Goal: Task Accomplishment & Management: Manage account settings

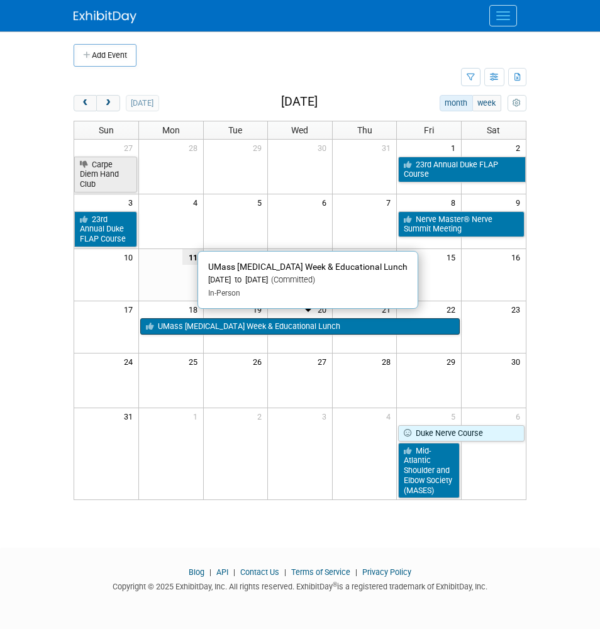
click at [180, 318] on link "UMass [MEDICAL_DATA] Week & Educational Lunch" at bounding box center [300, 326] width 320 height 16
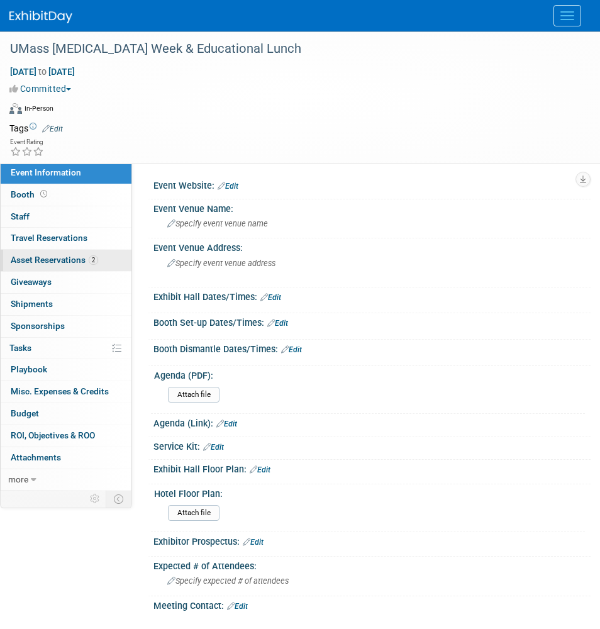
click at [104, 255] on link "2 Asset Reservations 2" at bounding box center [66, 260] width 131 height 21
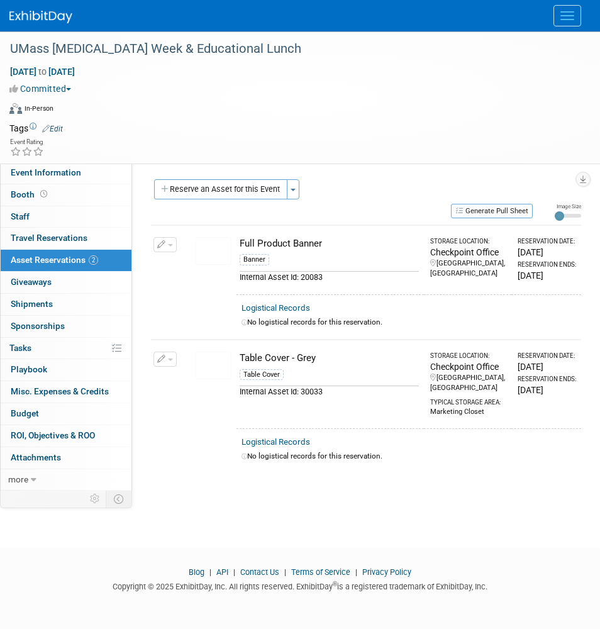
click at [261, 105] on div "Virtual In-Person Hybrid <img src="https://www.exhibitday.com/Images/Format-Vir…" at bounding box center [296, 110] width 575 height 19
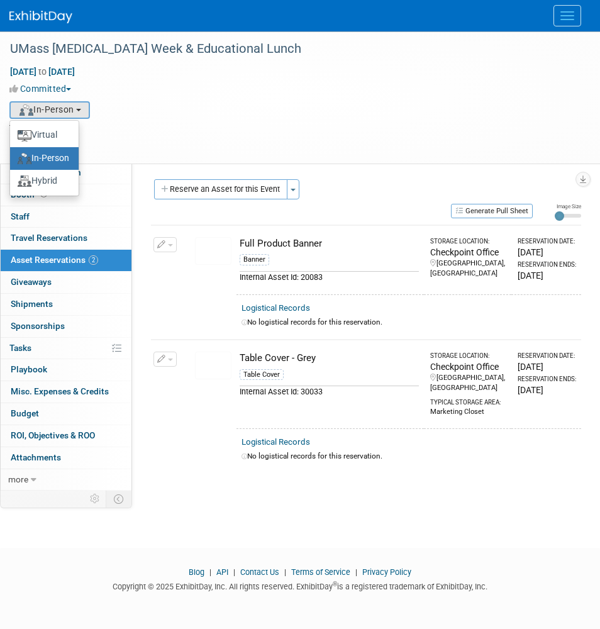
click at [169, 87] on div "Committed Committed Considering Not Going Attending, not exhibit Consider Walki…" at bounding box center [291, 88] width 565 height 13
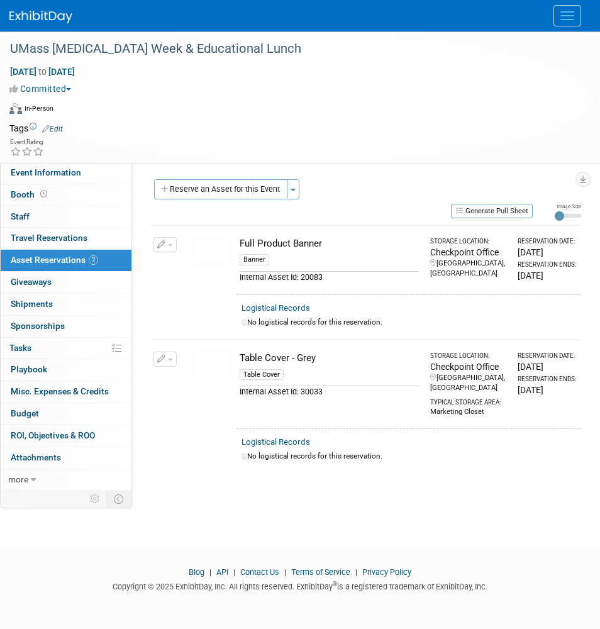
click at [57, 11] on img at bounding box center [40, 17] width 63 height 13
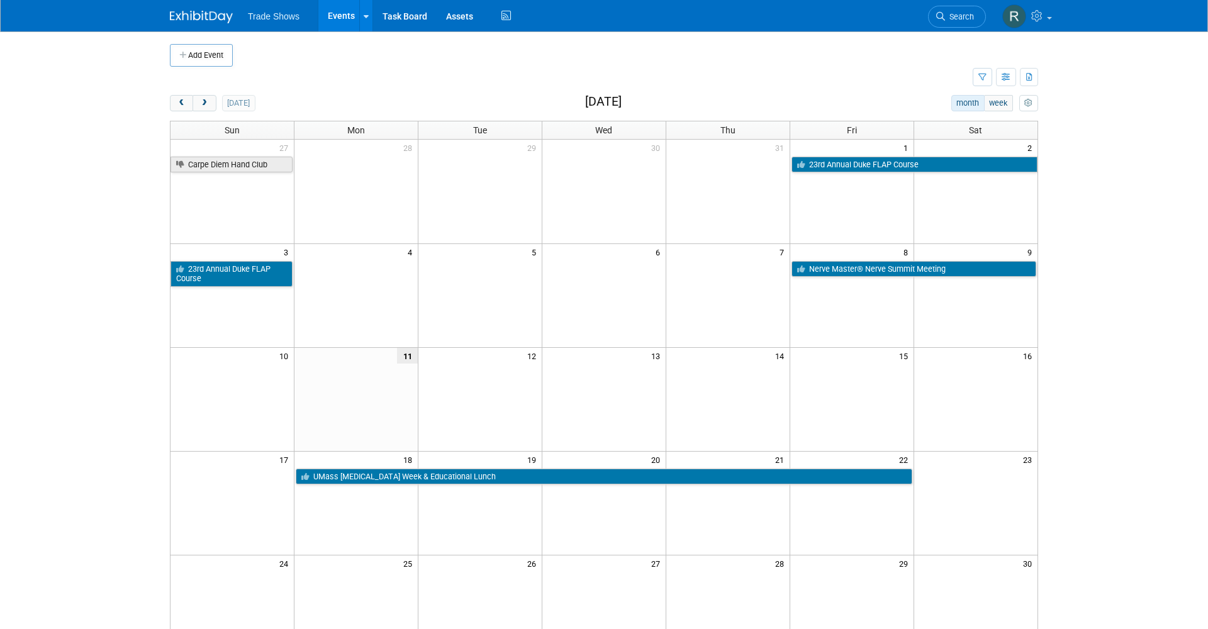
click at [584, 281] on td at bounding box center [604, 273] width 124 height 27
click at [189, 106] on button "prev" at bounding box center [181, 103] width 23 height 16
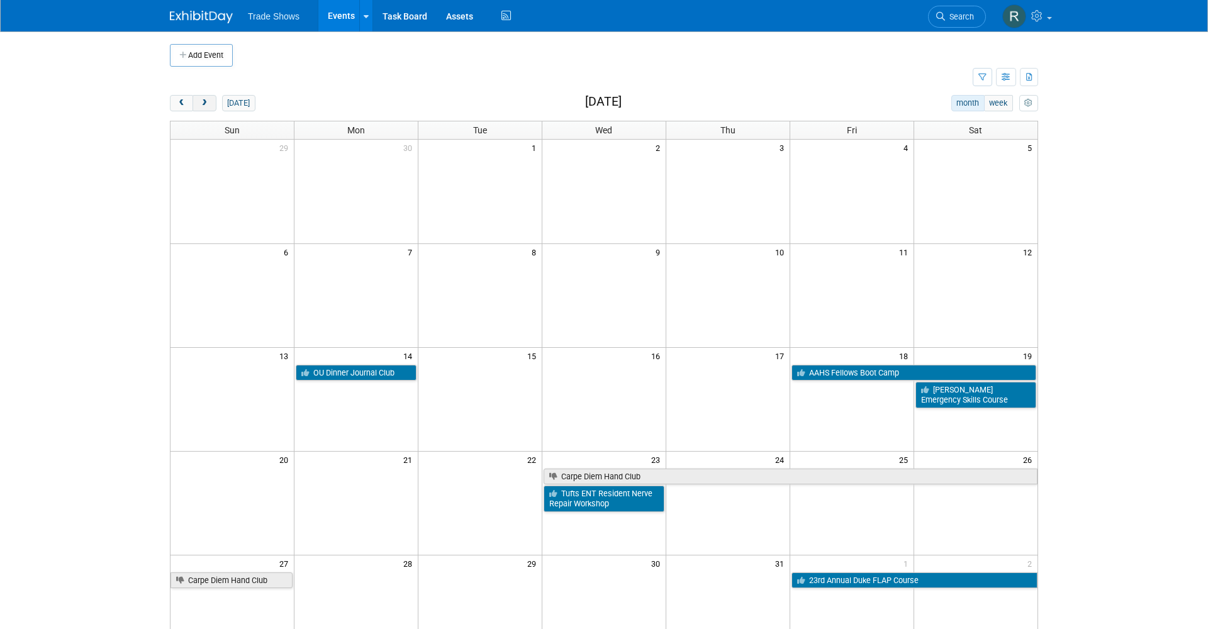
click at [207, 106] on span "next" at bounding box center [203, 103] width 9 height 8
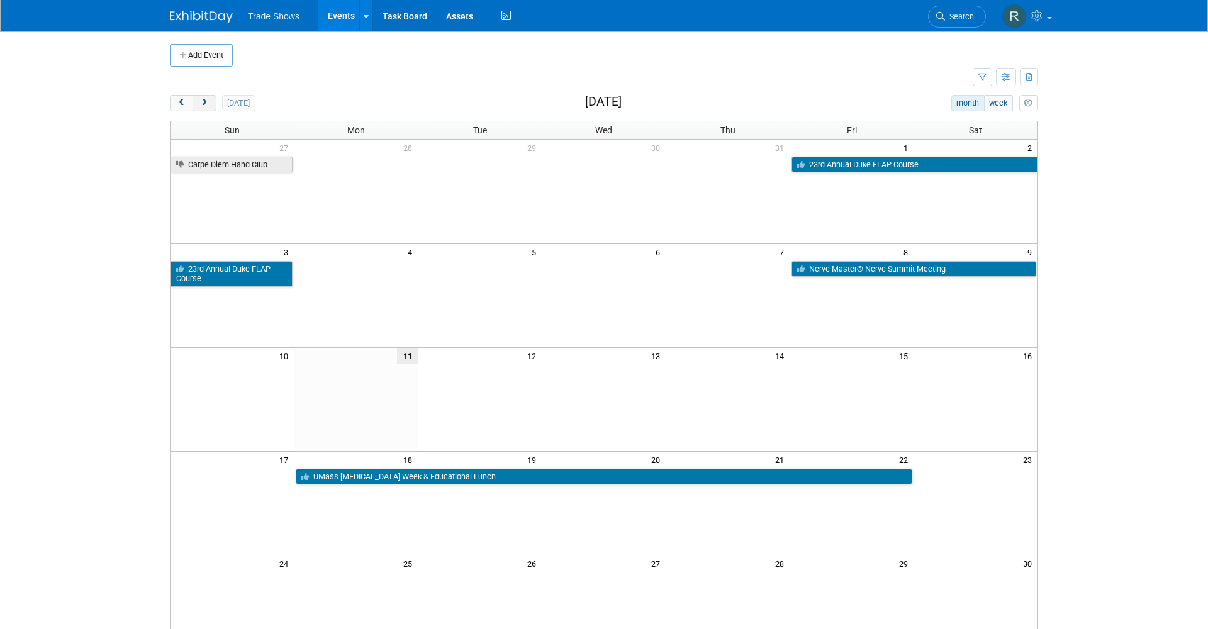
click at [207, 106] on span "next" at bounding box center [203, 103] width 9 height 8
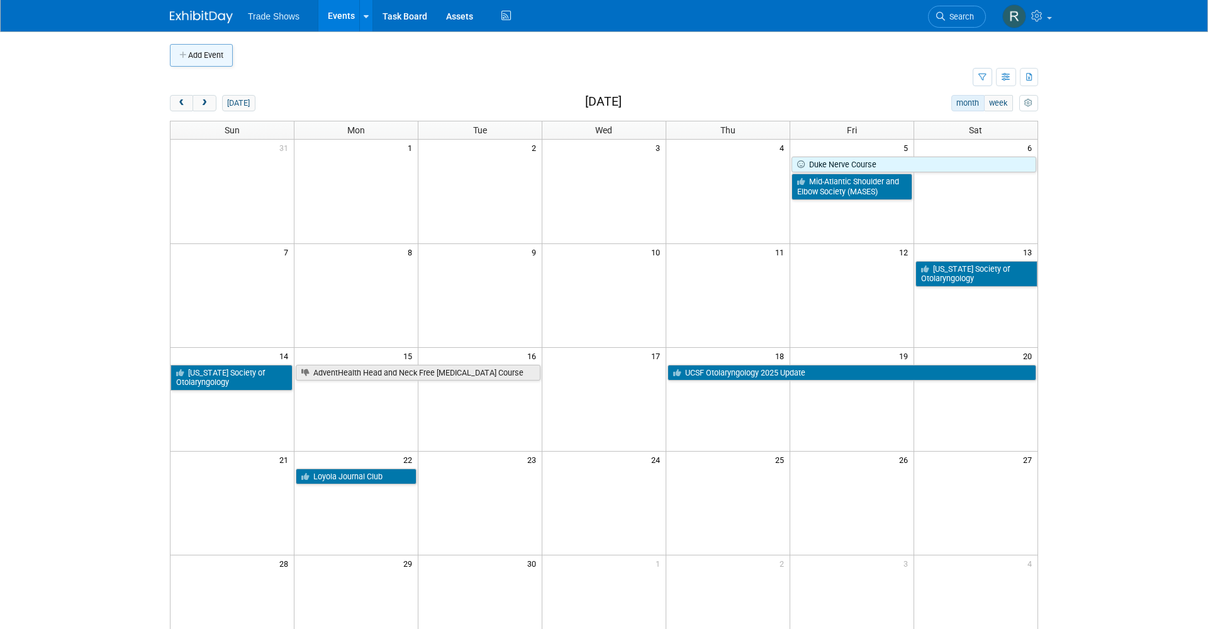
click at [225, 57] on button "Add Event" at bounding box center [201, 55] width 63 height 23
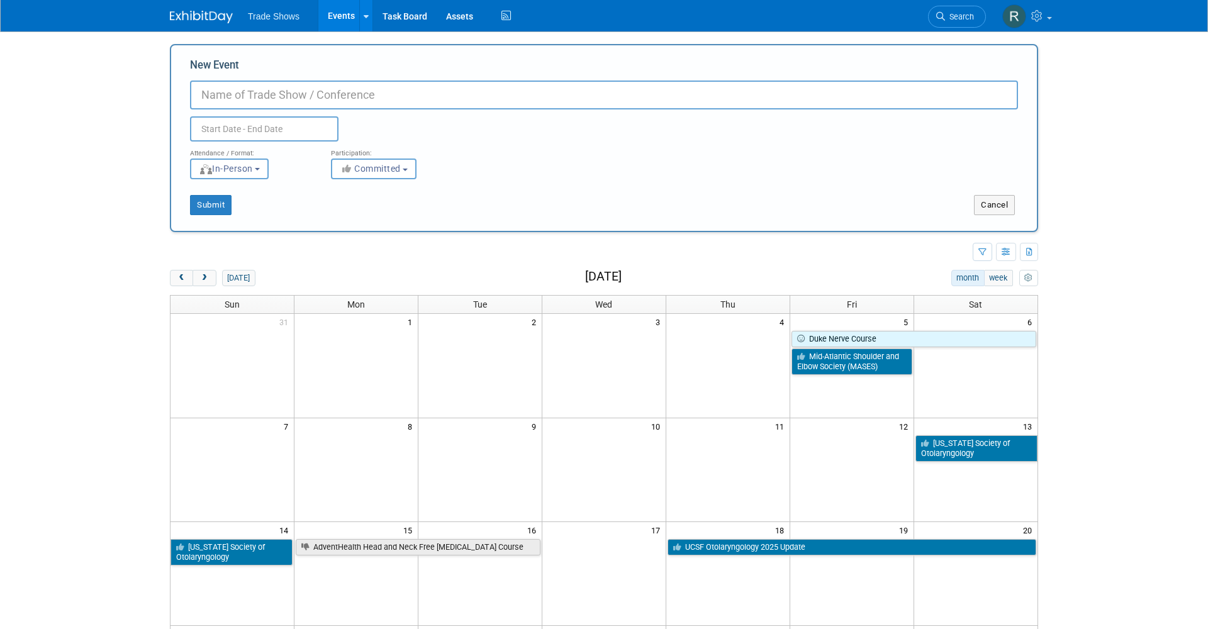
click at [337, 92] on input "New Event" at bounding box center [604, 95] width 828 height 29
type input "Duke Nerve Course"
click at [250, 131] on input "text" at bounding box center [264, 128] width 148 height 25
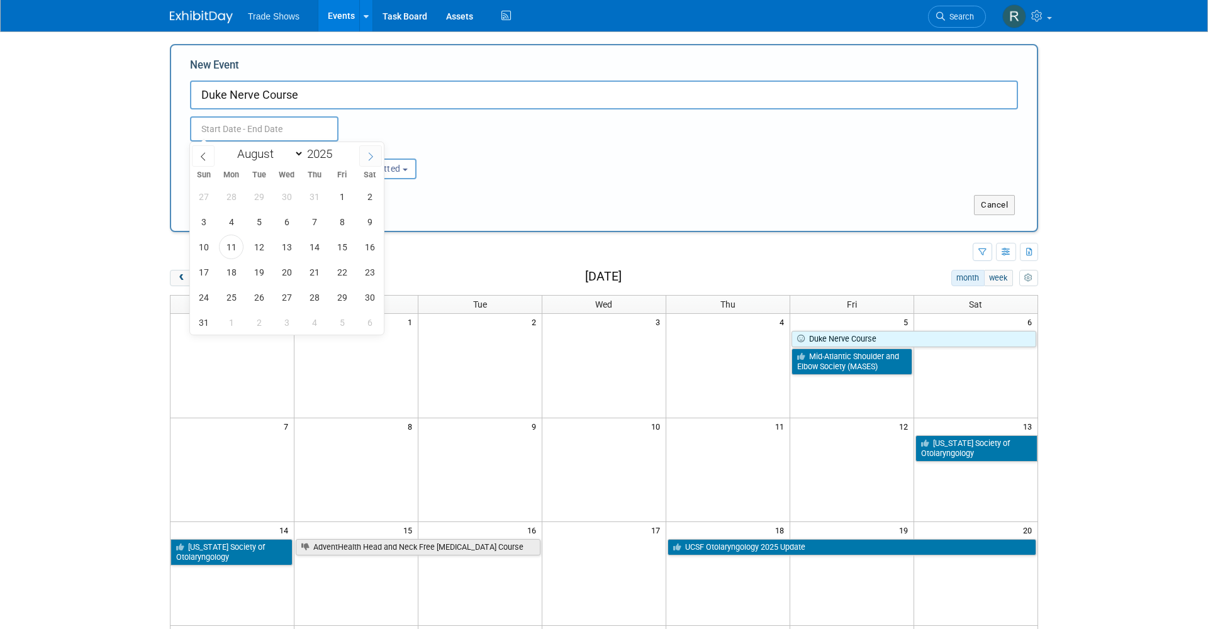
click at [368, 155] on icon at bounding box center [370, 156] width 9 height 9
select select "8"
click at [343, 203] on span "5" at bounding box center [342, 196] width 25 height 25
click at [366, 203] on span "6" at bounding box center [369, 196] width 25 height 25
type input "[DATE] to [DATE]"
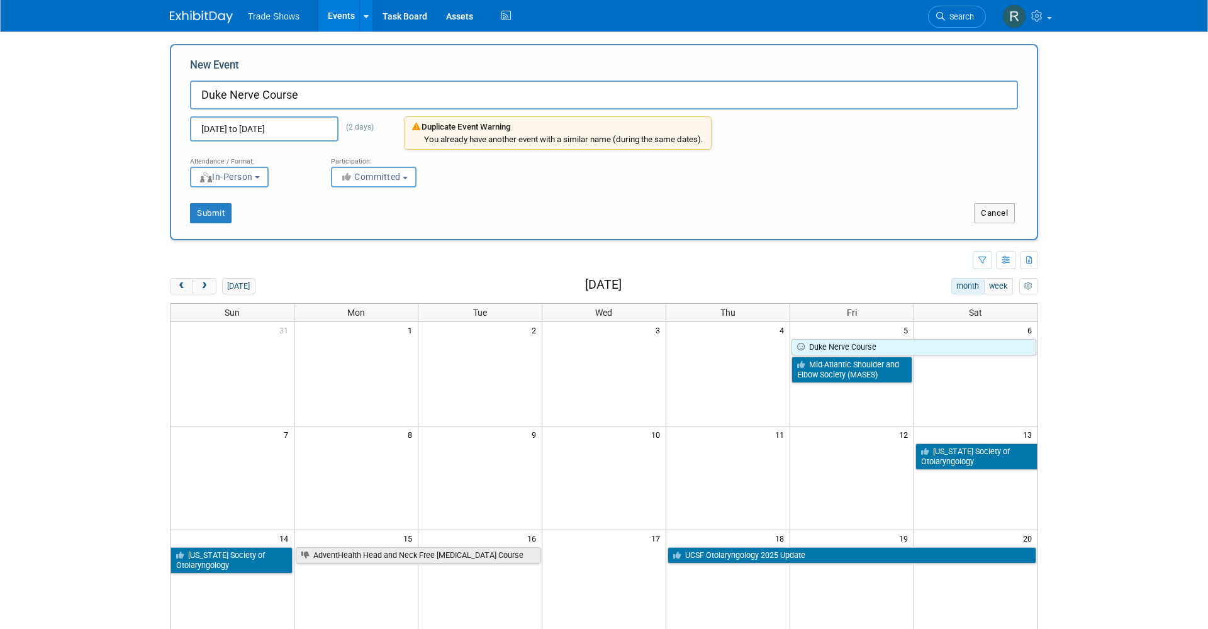
click at [506, 206] on div "Submit" at bounding box center [351, 213] width 360 height 20
click at [599, 207] on button "Cancel" at bounding box center [994, 213] width 41 height 20
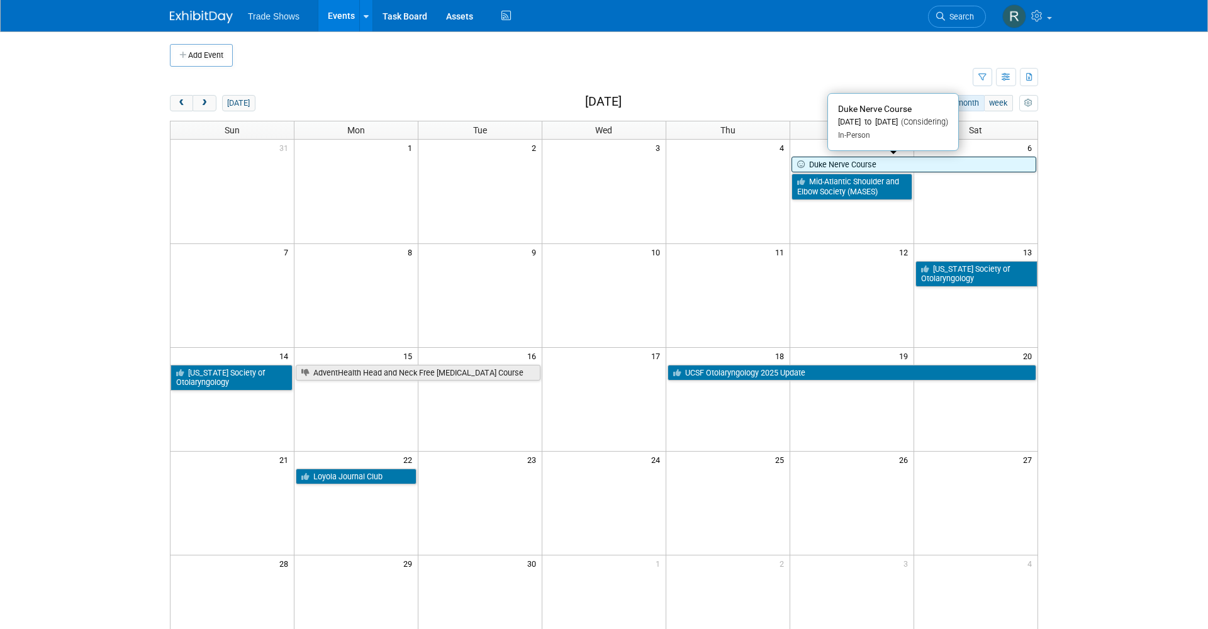
click at [599, 160] on link "Duke Nerve Course" at bounding box center [913, 165] width 245 height 16
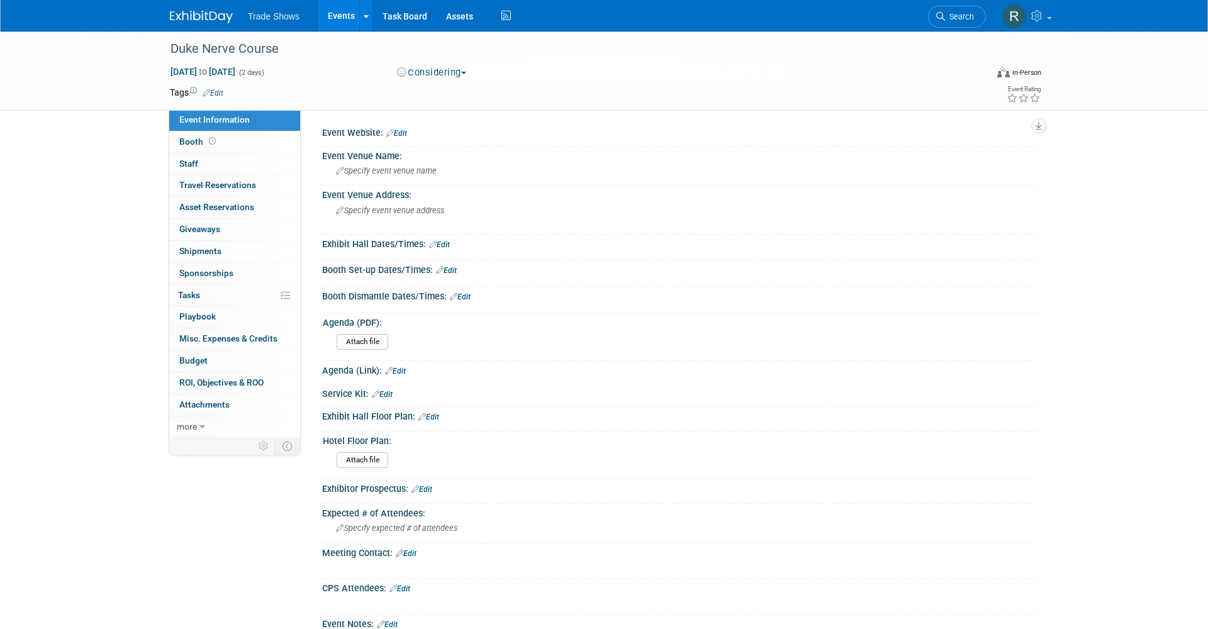
click at [431, 80] on div "[DATE] to [DATE] (2 days) [DATE] to [DATE] Considering Committed Considering No…" at bounding box center [605, 74] width 890 height 19
click at [426, 64] on div "Duke Nerve Course" at bounding box center [568, 48] width 816 height 34
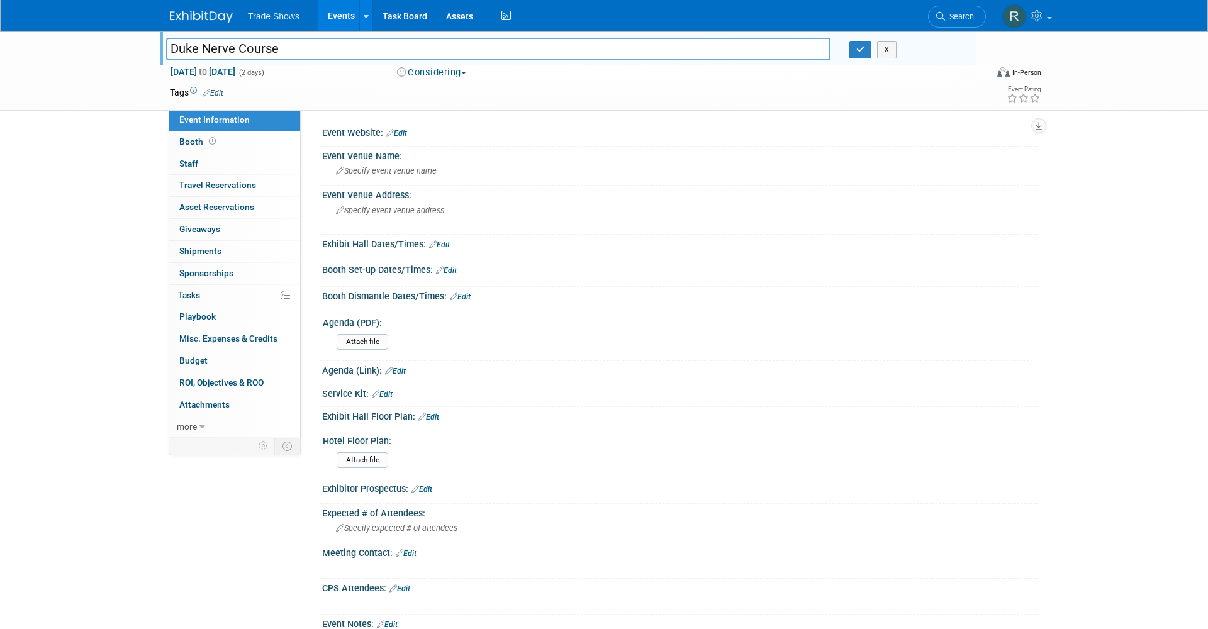
click at [426, 70] on button "Considering" at bounding box center [432, 72] width 79 height 13
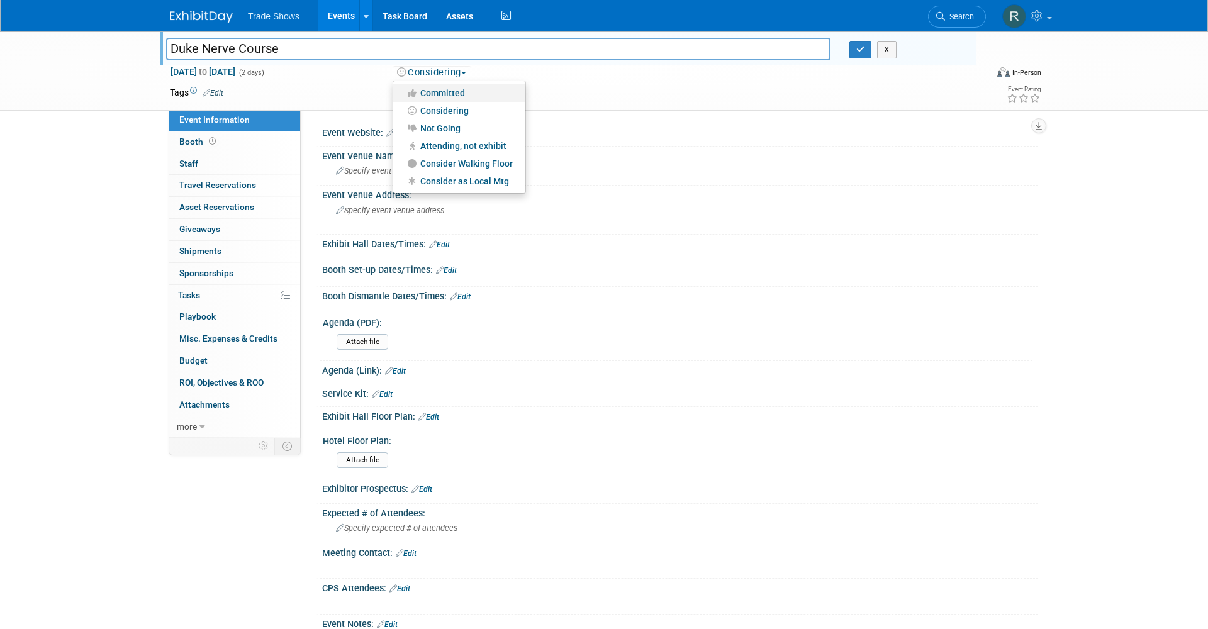
click at [426, 87] on link "Committed" at bounding box center [459, 93] width 132 height 18
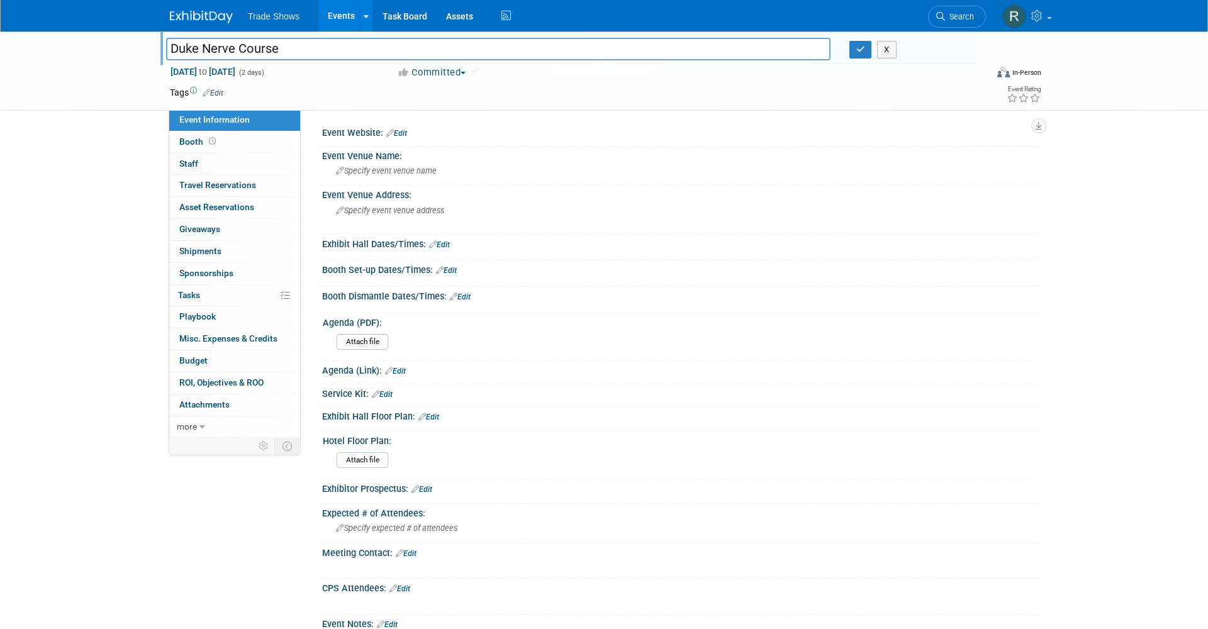
click at [362, 91] on td at bounding box center [557, 92] width 669 height 13
click at [225, 208] on span "Asset Reservations 0" at bounding box center [216, 207] width 75 height 10
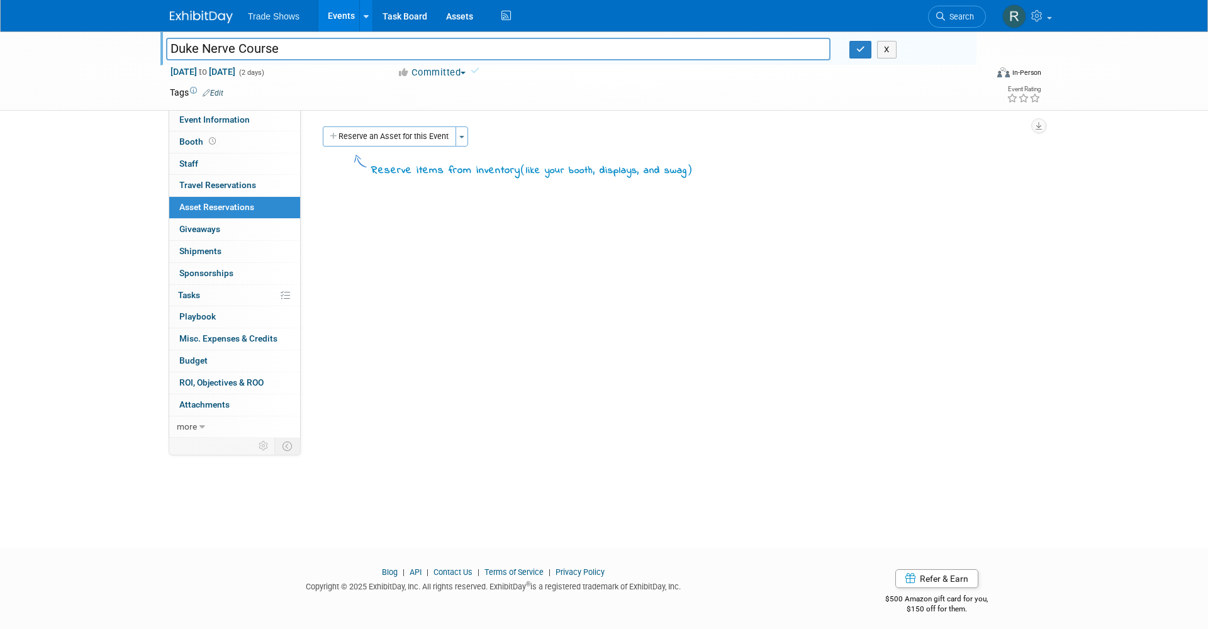
click at [406, 147] on div "Reserve an Asset for this Event Toggle Dropdown New asset reservation Copy asse…" at bounding box center [674, 137] width 709 height 23
click at [408, 136] on button "Reserve an Asset for this Event" at bounding box center [389, 136] width 133 height 20
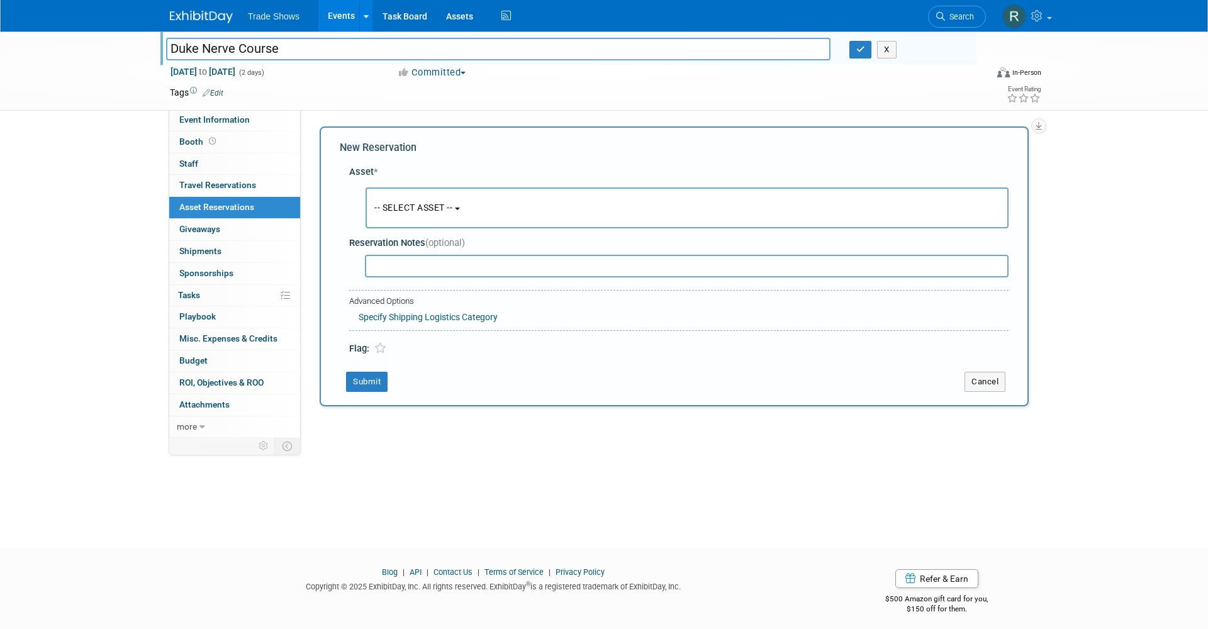
scroll to position [7, 0]
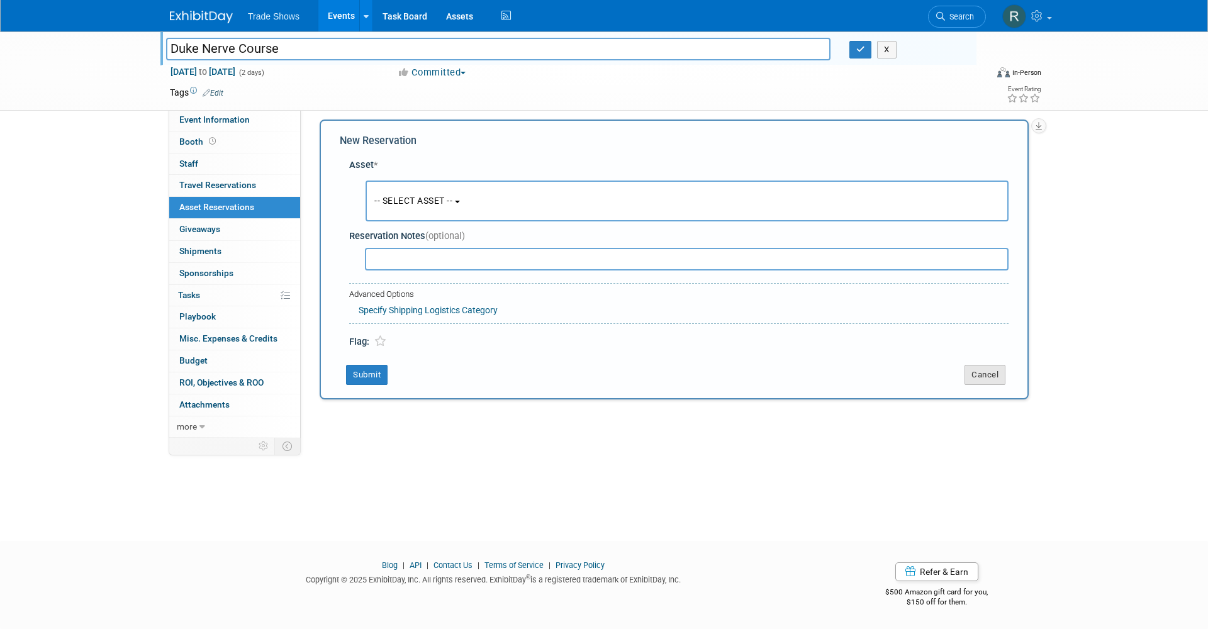
click at [983, 374] on button "Cancel" at bounding box center [984, 375] width 41 height 20
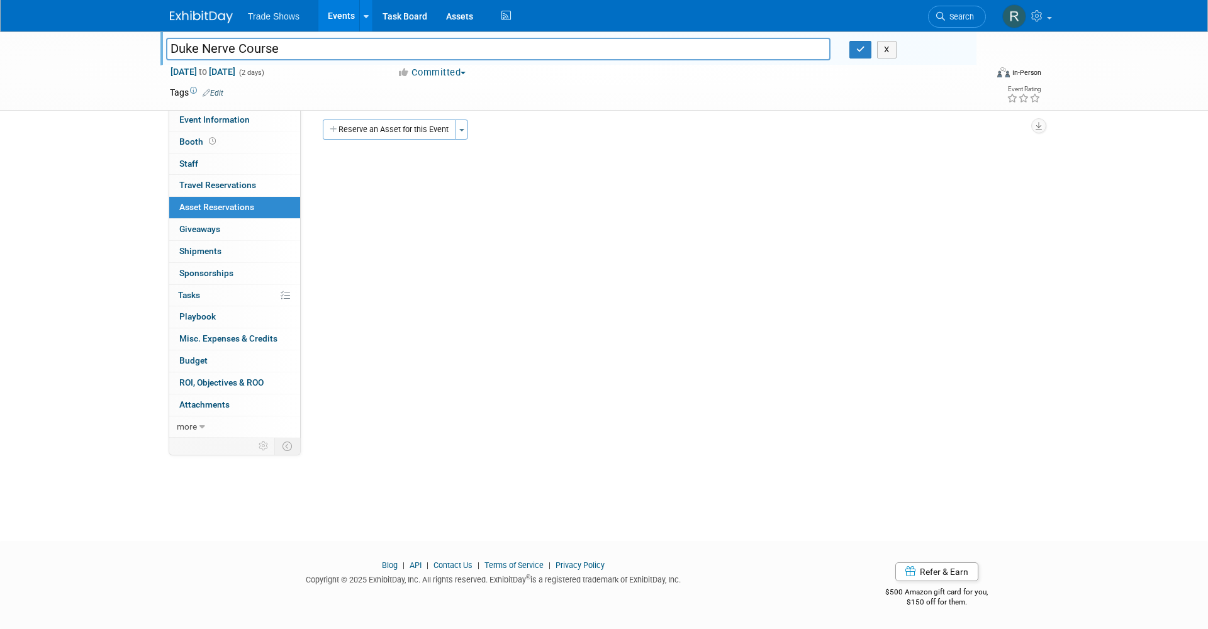
scroll to position [0, 0]
click at [538, 198] on div "Event Website: Edit Event Venue Name: Specify event venue name Event Venue Addr…" at bounding box center [669, 269] width 737 height 321
